Goal: Task Accomplishment & Management: Use online tool/utility

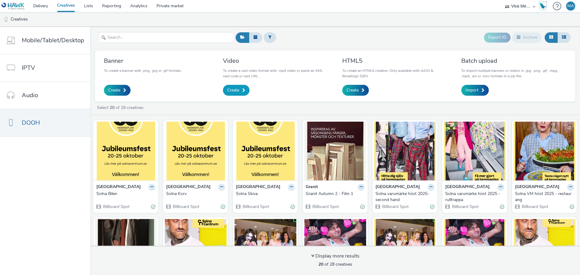
click at [237, 92] on span "Create" at bounding box center [233, 90] width 12 height 6
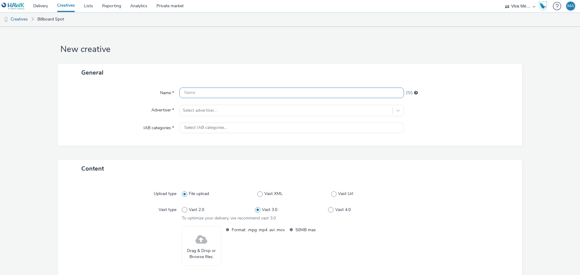
click at [237, 92] on input "text" at bounding box center [291, 93] width 224 height 11
type input "Sickla Återwinwin 2025"
click at [230, 114] on div at bounding box center [286, 110] width 207 height 7
click at [491, 131] on div at bounding box center [460, 128] width 112 height 11
click at [88, 6] on link "Lists" at bounding box center [88, 6] width 18 height 12
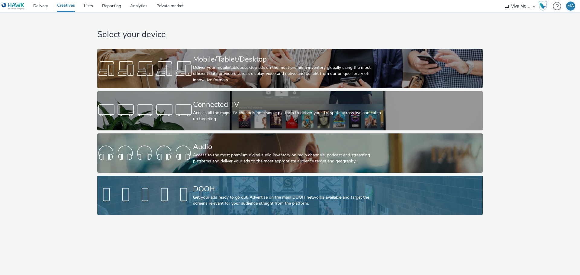
click at [269, 197] on div "Get your ads ready to go out! Advertise on the main DOOH networks available and…" at bounding box center [288, 201] width 191 height 12
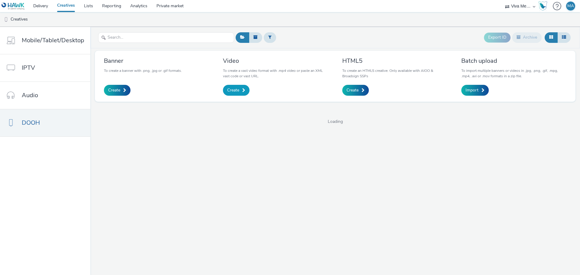
click at [242, 94] on link "Create" at bounding box center [236, 90] width 27 height 11
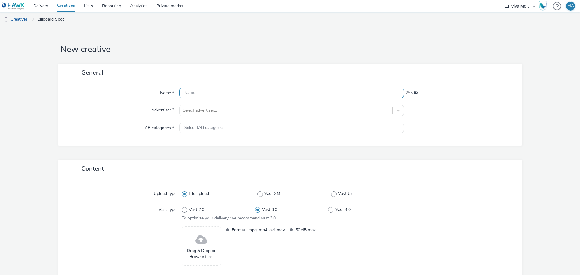
click at [242, 94] on input "text" at bounding box center [291, 93] width 224 height 11
type input "Sickla Återwinwin 2025"
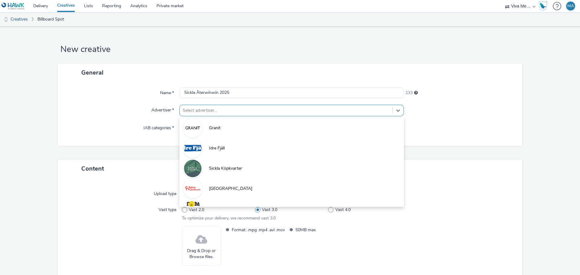
click at [233, 115] on div "Select advertiser..." at bounding box center [286, 111] width 213 height 10
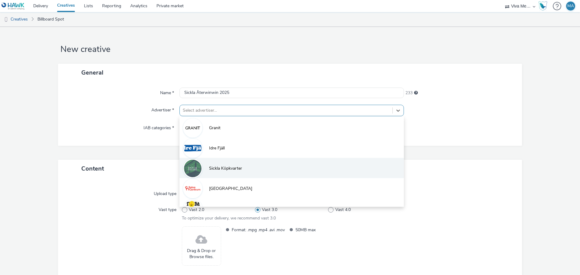
click at [224, 172] on li "Sickla Köpkvarter" at bounding box center [291, 168] width 224 height 20
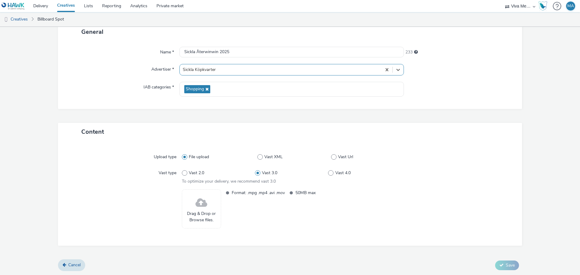
scroll to position [41, 0]
click at [198, 204] on span at bounding box center [201, 203] width 12 height 16
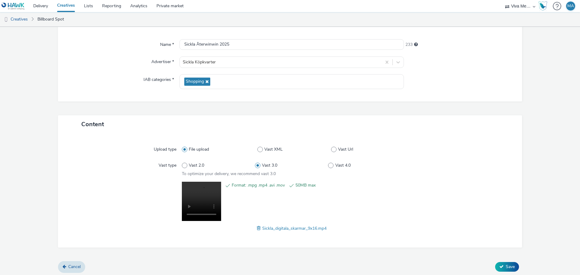
scroll to position [50, 0]
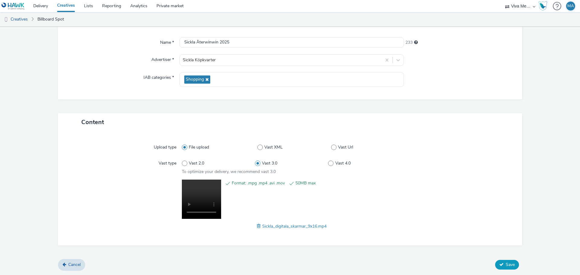
click at [506, 267] on span "Save" at bounding box center [510, 265] width 9 height 6
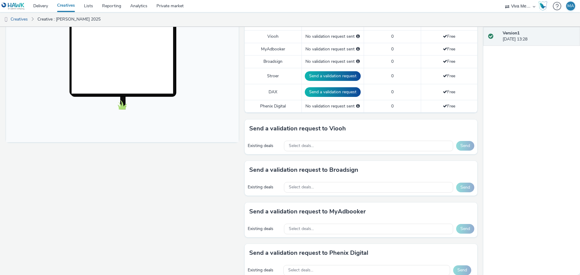
scroll to position [181, 0]
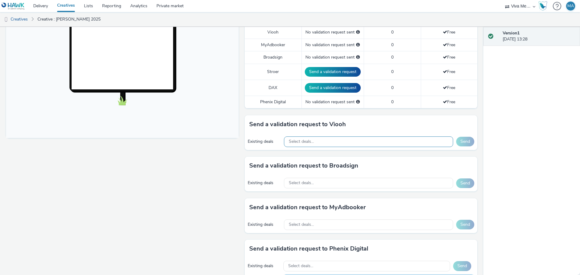
click at [318, 144] on div "Select deals..." at bounding box center [368, 142] width 169 height 11
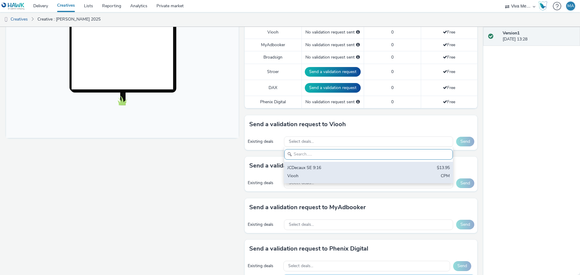
click at [314, 168] on div "JCDecaux SE 9:16" at bounding box center [340, 168] width 107 height 7
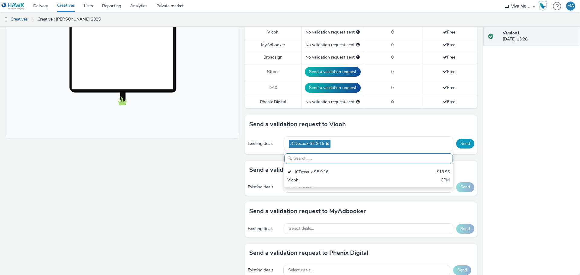
click at [459, 144] on button "Send" at bounding box center [465, 144] width 18 height 10
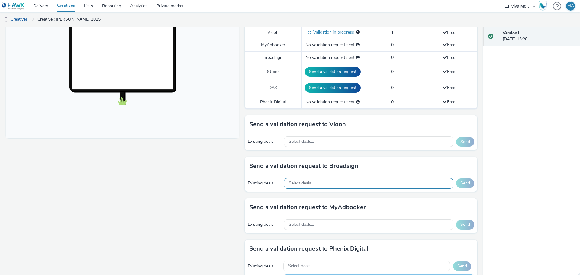
click at [379, 184] on div "Select deals..." at bounding box center [368, 183] width 169 height 11
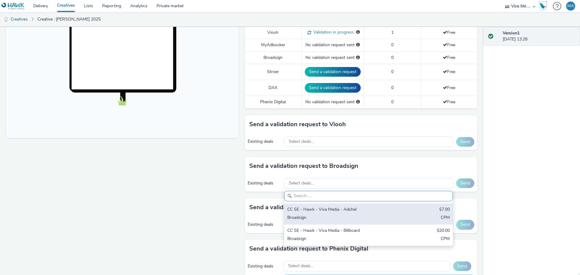
click at [353, 212] on div "CC SE - Hawk - Viva Media - Adshel" at bounding box center [340, 210] width 107 height 7
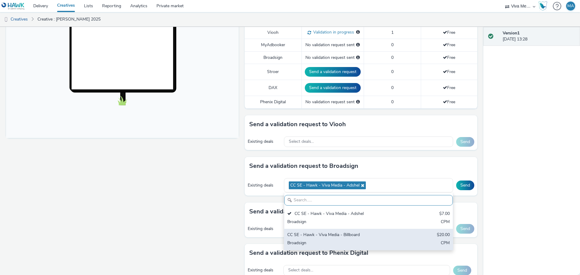
click at [354, 242] on div "Broadsign" at bounding box center [340, 243] width 107 height 7
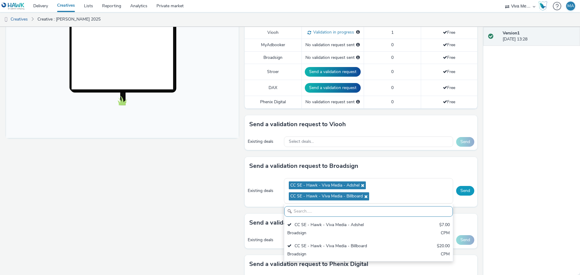
click at [463, 190] on button "Send" at bounding box center [465, 191] width 18 height 10
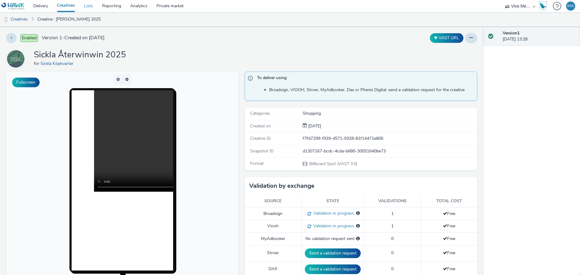
click at [89, 5] on link "Lists" at bounding box center [88, 6] width 18 height 12
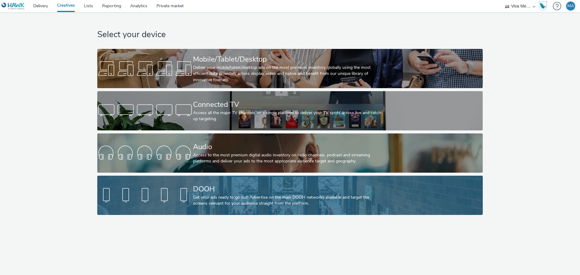
click at [242, 191] on div "DOOH" at bounding box center [288, 189] width 191 height 11
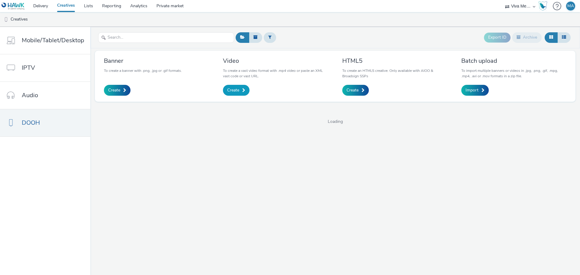
click at [232, 94] on link "Create" at bounding box center [236, 90] width 27 height 11
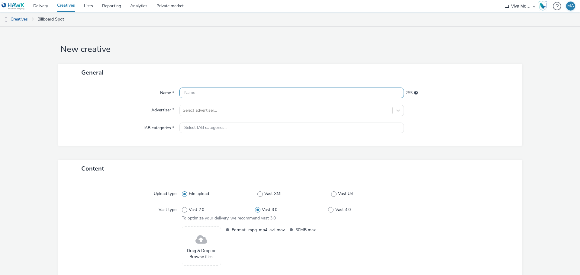
click at [232, 94] on input "text" at bounding box center [291, 93] width 224 height 11
type input "[PERSON_NAME] Återwinwin 2025 1"
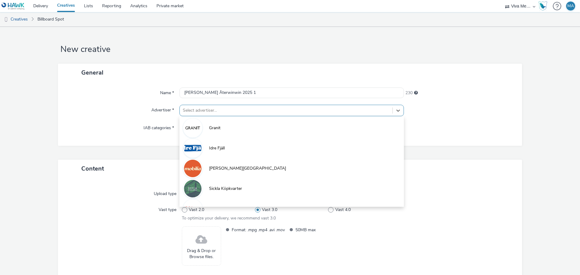
click at [230, 111] on div at bounding box center [286, 110] width 207 height 7
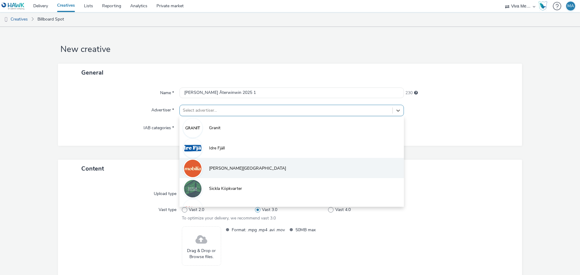
click at [230, 166] on span "[PERSON_NAME][GEOGRAPHIC_DATA]" at bounding box center [247, 169] width 77 height 6
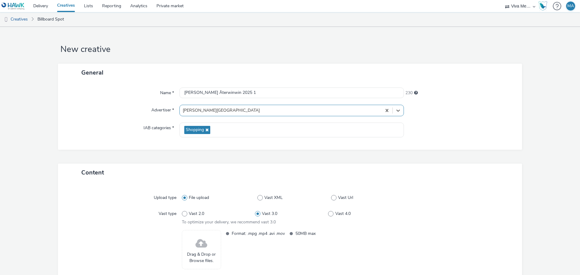
click at [212, 247] on div "Drag & Drop or Browse files." at bounding box center [201, 249] width 39 height 39
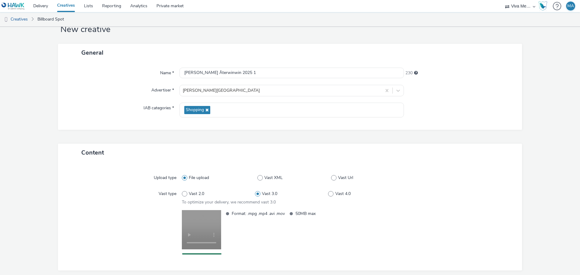
scroll to position [45, 0]
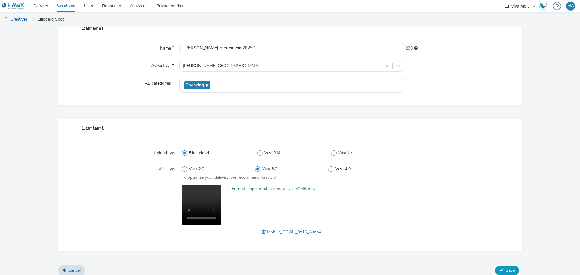
click at [506, 270] on span "Save" at bounding box center [510, 271] width 9 height 6
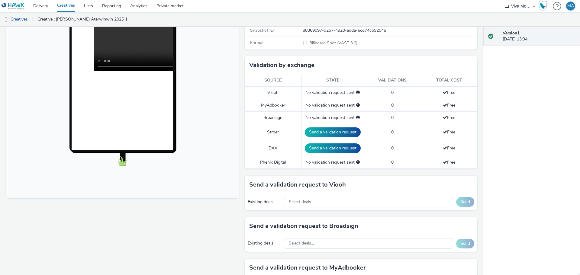
scroll to position [242, 0]
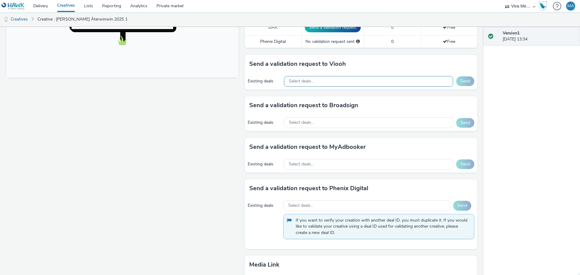
click at [323, 83] on div "Select deals..." at bounding box center [368, 81] width 169 height 11
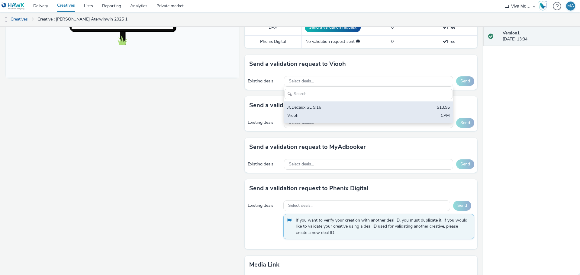
scroll to position [0, 0]
click at [322, 107] on div "JCDecaux SE 9:16" at bounding box center [340, 108] width 107 height 7
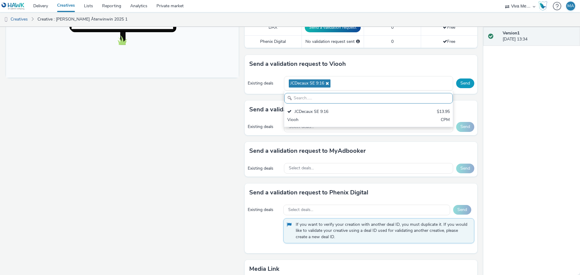
click at [463, 84] on button "Send" at bounding box center [465, 84] width 18 height 10
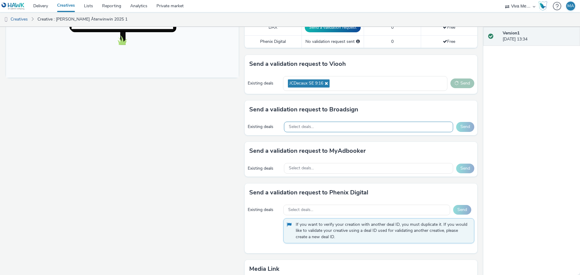
click at [307, 124] on span "Select deals..." at bounding box center [301, 126] width 25 height 5
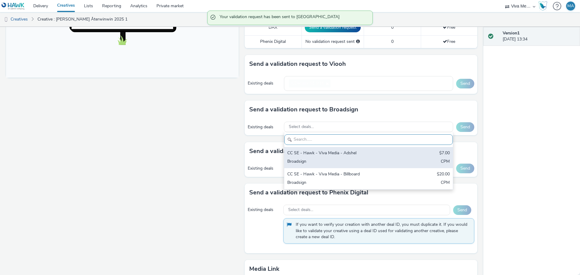
click at [310, 155] on div "CC SE - Hawk - Viva Media - Adshel $7.00 Broadsign CPM" at bounding box center [368, 157] width 169 height 21
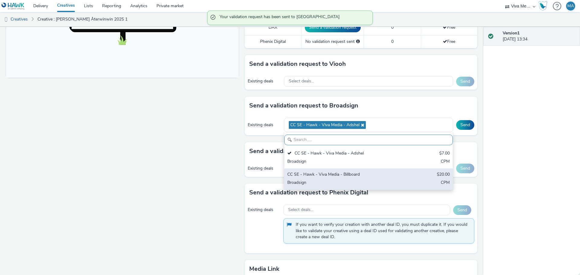
click at [312, 180] on div "Broadsign" at bounding box center [340, 183] width 107 height 7
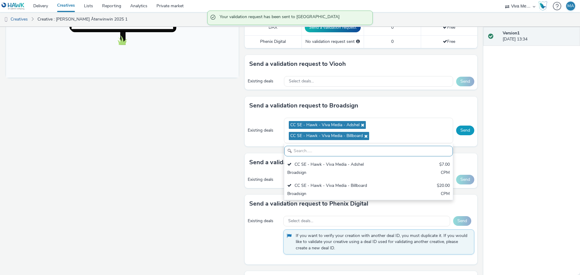
click at [460, 126] on button "Send" at bounding box center [465, 131] width 18 height 10
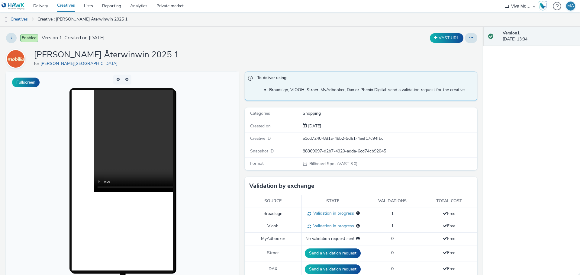
click at [24, 17] on link "Creatives" at bounding box center [15, 19] width 31 height 14
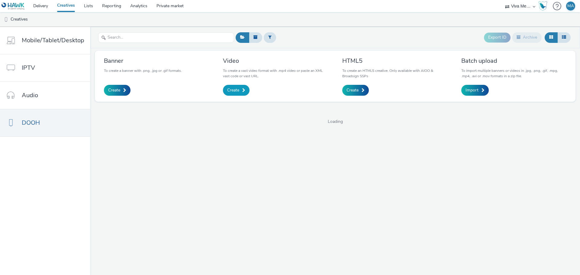
click at [231, 89] on span "Create" at bounding box center [233, 90] width 12 height 6
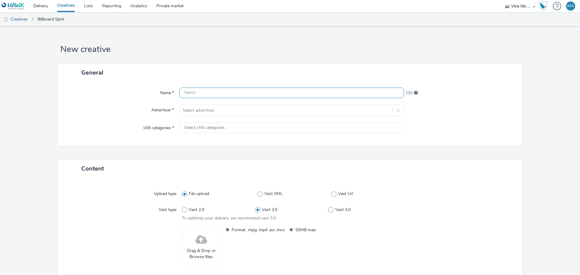
click at [245, 93] on input "text" at bounding box center [291, 93] width 224 height 11
type input "[PERSON_NAME] Återwinwin 2025 2"
click at [235, 108] on div at bounding box center [286, 110] width 207 height 7
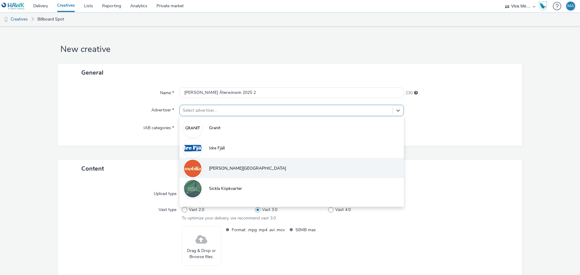
click at [235, 165] on li "[PERSON_NAME][GEOGRAPHIC_DATA]" at bounding box center [291, 168] width 224 height 20
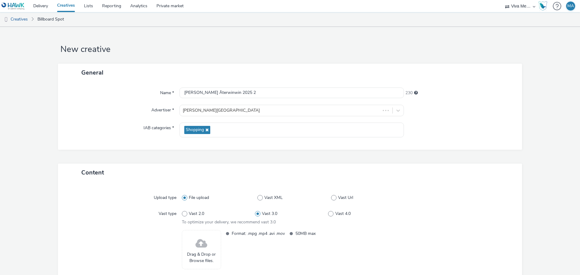
click at [209, 247] on div "Drag & Drop or Browse files." at bounding box center [201, 249] width 39 height 39
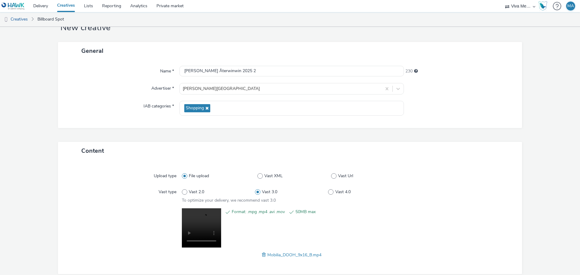
scroll to position [50, 0]
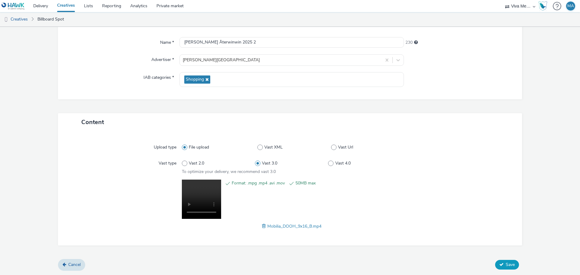
click at [511, 266] on button "Save" at bounding box center [507, 265] width 24 height 10
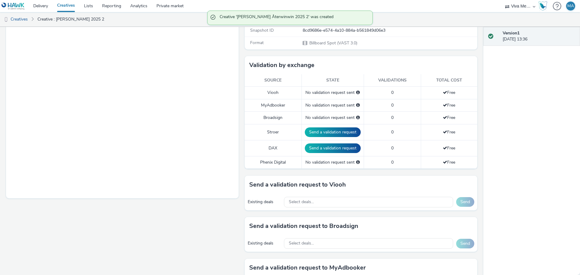
scroll to position [242, 0]
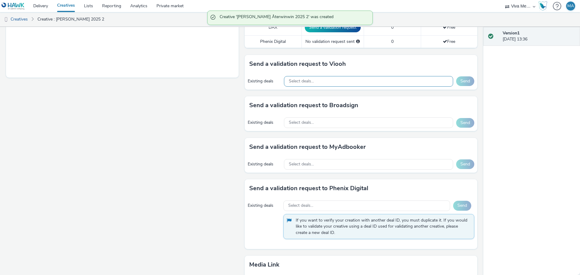
click at [311, 78] on div "Select deals..." at bounding box center [368, 81] width 169 height 11
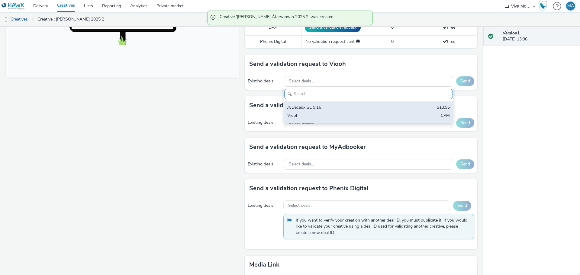
scroll to position [0, 0]
click at [312, 116] on div "Viooh" at bounding box center [340, 116] width 107 height 7
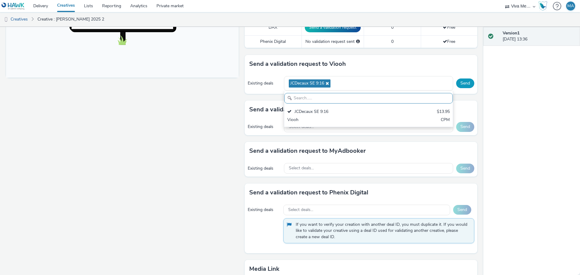
click at [458, 83] on button "Send" at bounding box center [465, 84] width 18 height 10
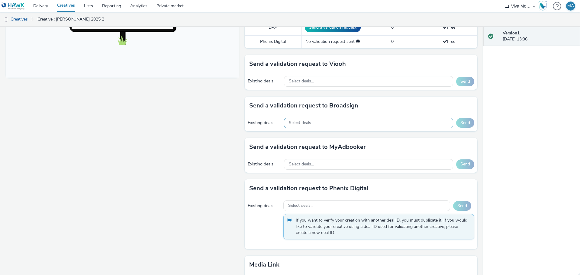
click at [323, 121] on div "Select deals..." at bounding box center [368, 123] width 169 height 11
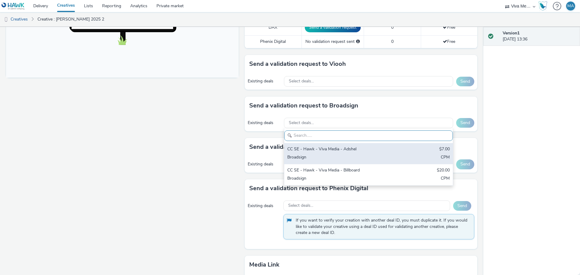
click at [323, 155] on div "Broadsign" at bounding box center [340, 157] width 107 height 7
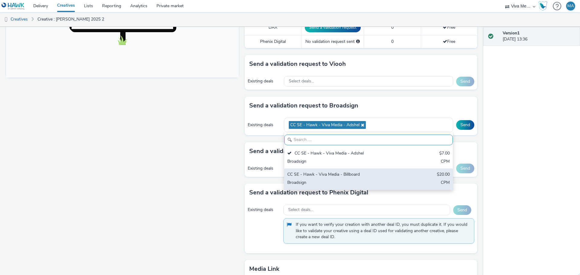
click at [323, 179] on div "CC SE - Hawk - Viva Media - Billboard $20.00 Broadsign CPM" at bounding box center [368, 179] width 169 height 21
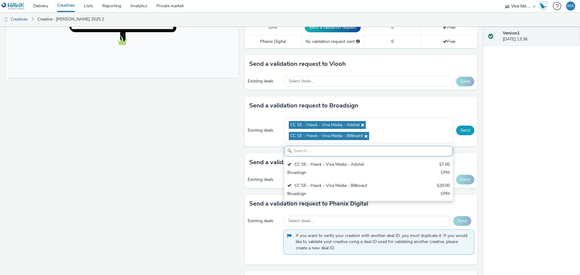
click at [456, 131] on button "Send" at bounding box center [465, 131] width 18 height 10
